Goal: Task Accomplishment & Management: Manage account settings

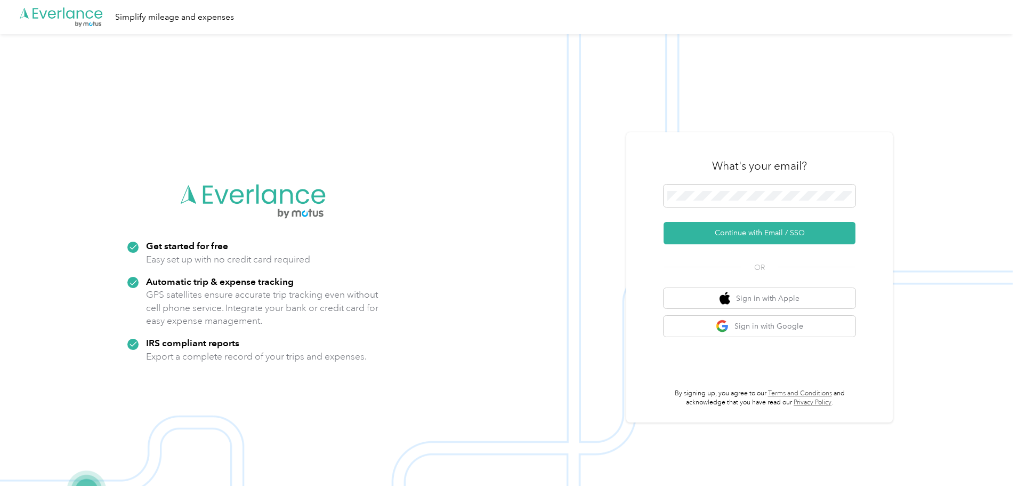
click at [709, 231] on button "Continue with Email / SSO" at bounding box center [760, 233] width 192 height 22
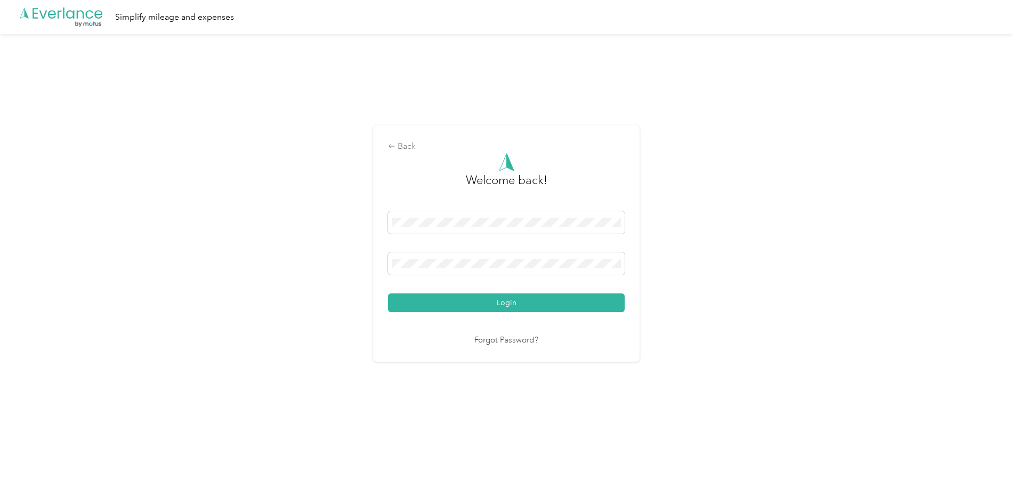
click at [492, 297] on button "Login" at bounding box center [506, 302] width 237 height 19
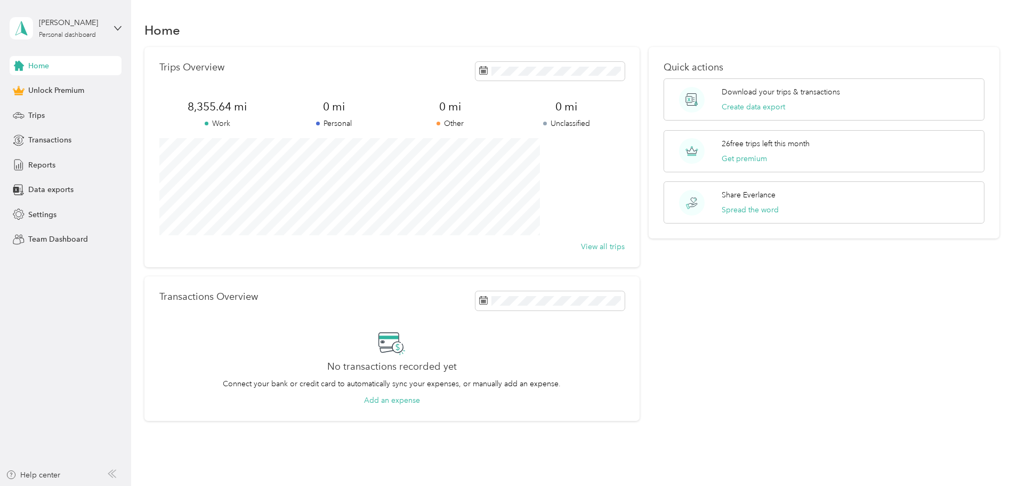
click at [44, 163] on span "Reports" at bounding box center [41, 164] width 27 height 11
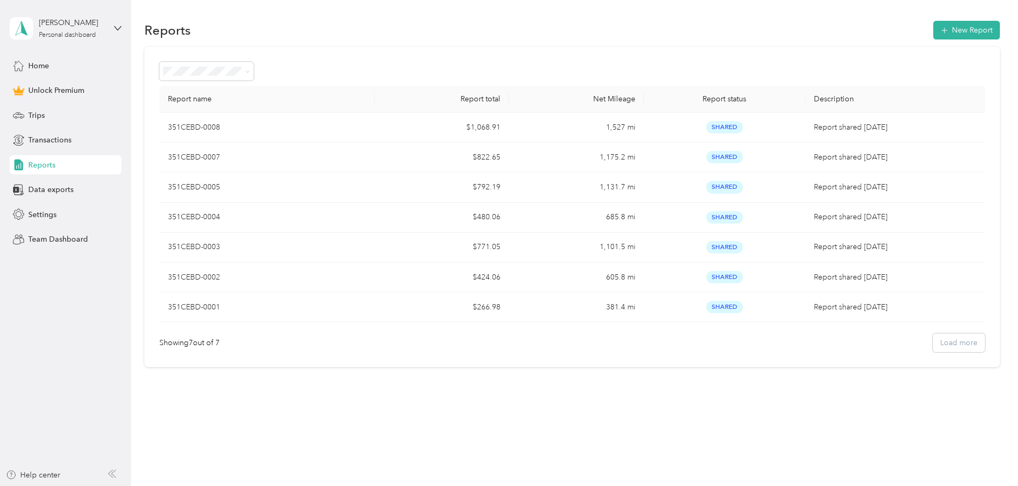
click at [933, 34] on button "New Report" at bounding box center [966, 30] width 67 height 19
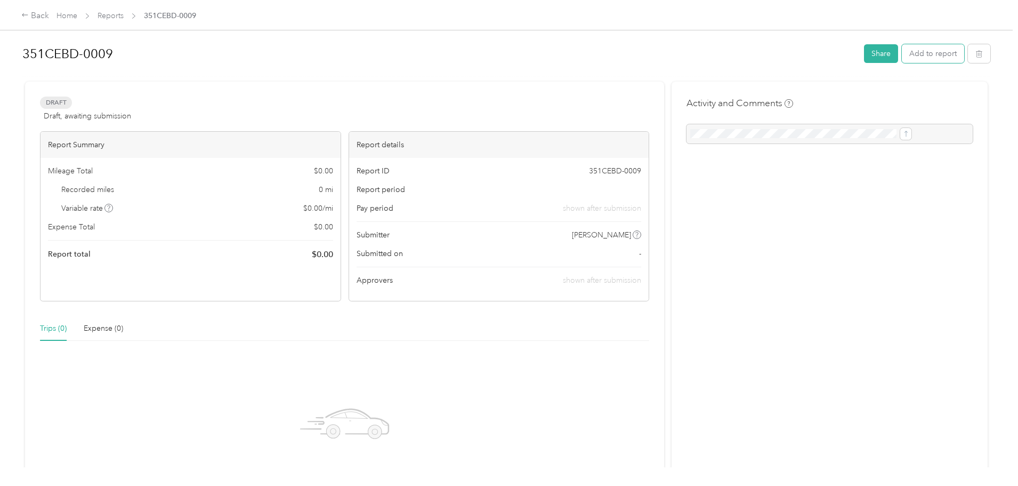
click at [902, 54] on button "Add to report" at bounding box center [933, 53] width 62 height 19
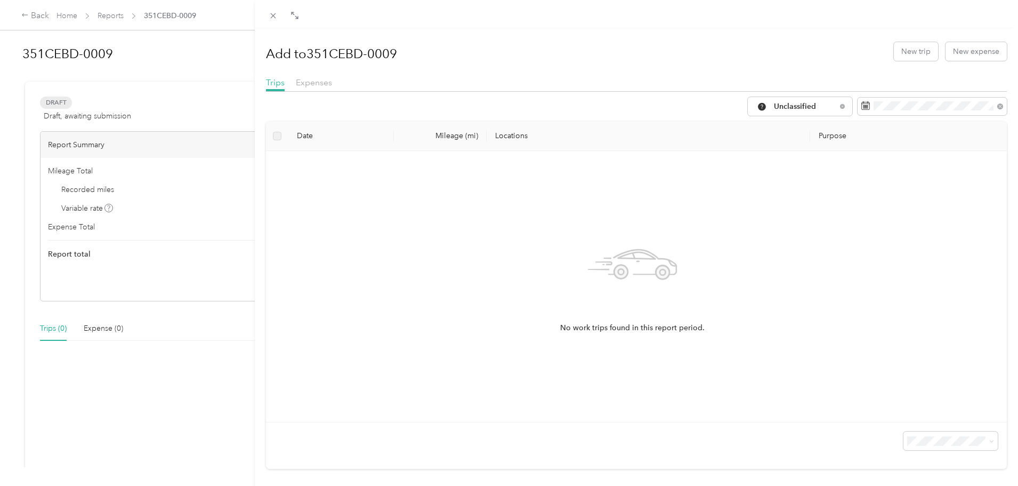
click at [813, 106] on span "Unclassified" at bounding box center [805, 106] width 62 height 7
click at [780, 157] on li "Work" at bounding box center [792, 163] width 104 height 19
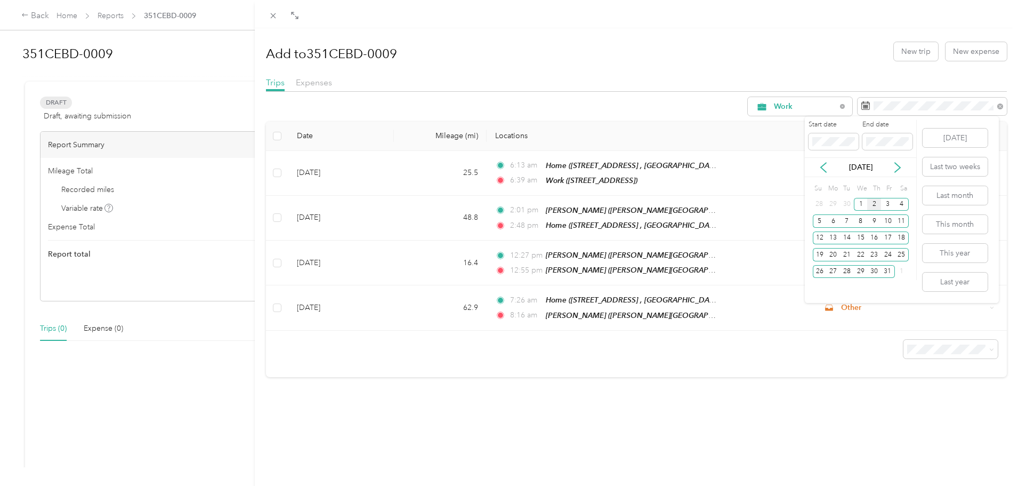
click at [822, 164] on icon at bounding box center [823, 167] width 11 height 11
click at [832, 201] on div "1" at bounding box center [833, 204] width 14 height 13
click at [846, 272] on div "30" at bounding box center [847, 271] width 14 height 13
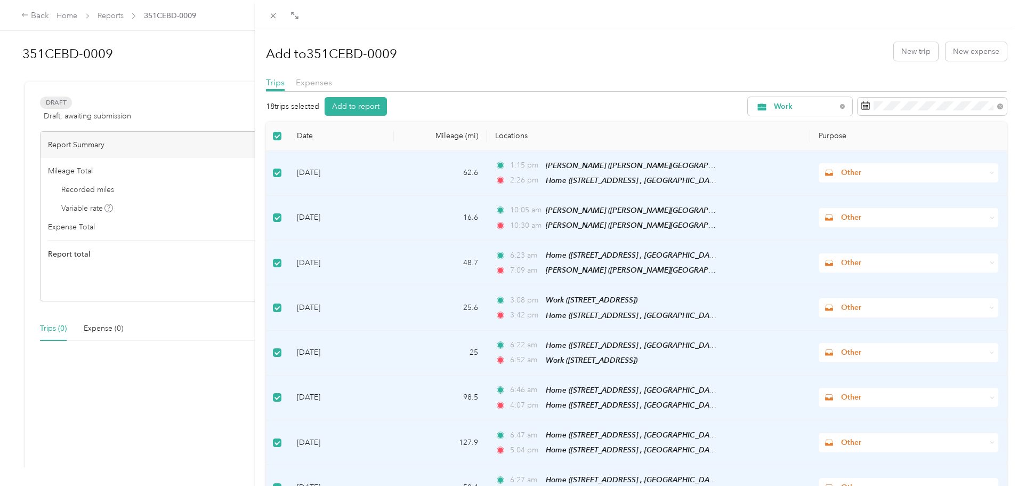
click at [361, 106] on button "Add to report" at bounding box center [356, 106] width 62 height 19
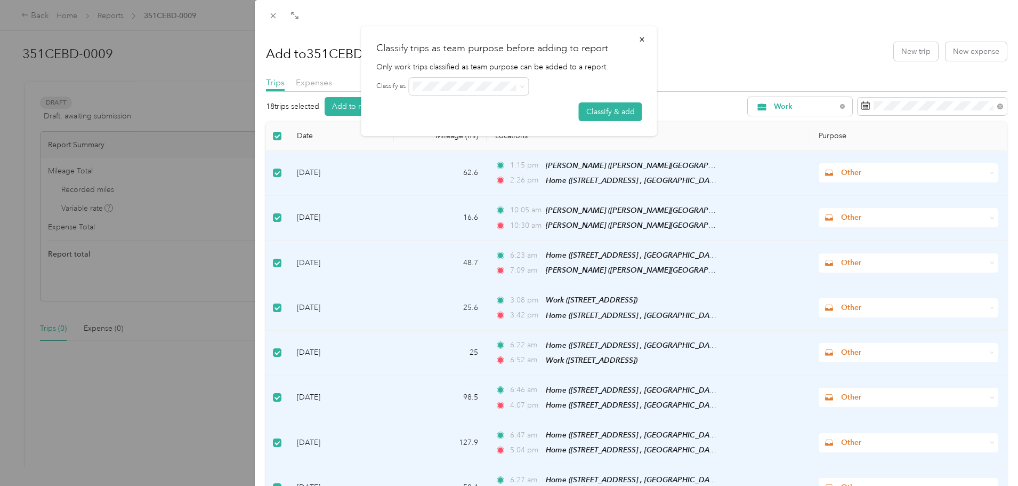
click at [525, 88] on icon at bounding box center [522, 86] width 5 height 5
click at [605, 104] on button "Classify & add" at bounding box center [610, 111] width 63 height 19
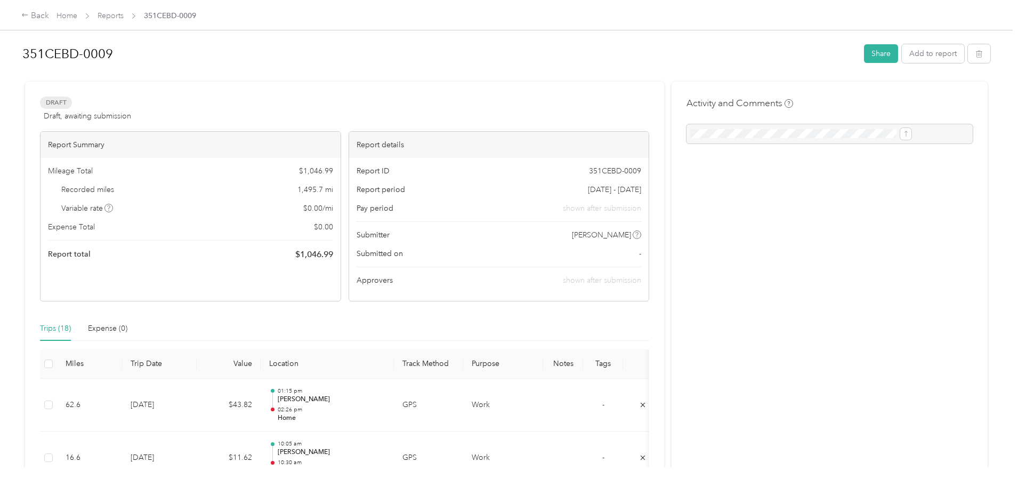
click at [864, 57] on button "Share" at bounding box center [881, 53] width 34 height 19
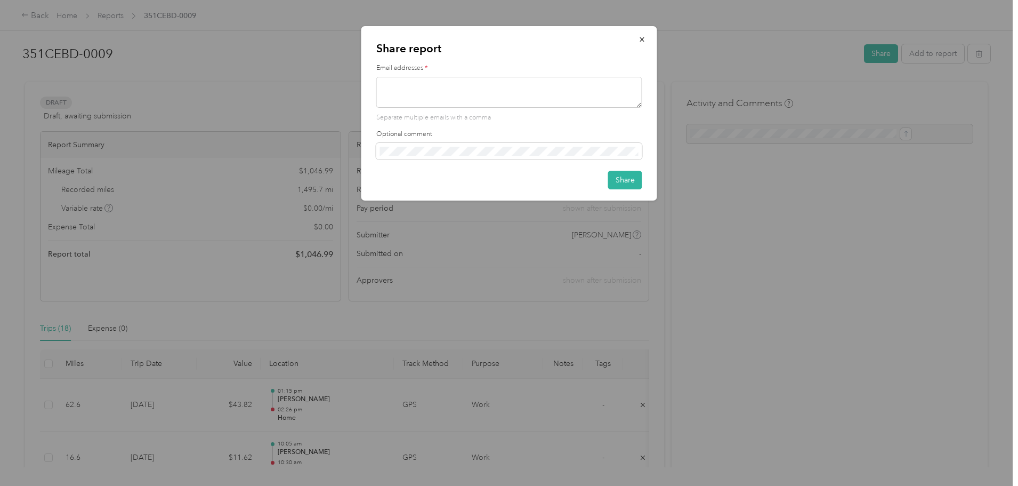
click at [464, 99] on textarea at bounding box center [509, 92] width 266 height 31
type textarea "[EMAIL_ADDRESS][DOMAIN_NAME]"
click at [623, 174] on button "Share" at bounding box center [625, 180] width 34 height 19
